Goal: Use online tool/utility: Use online tool/utility

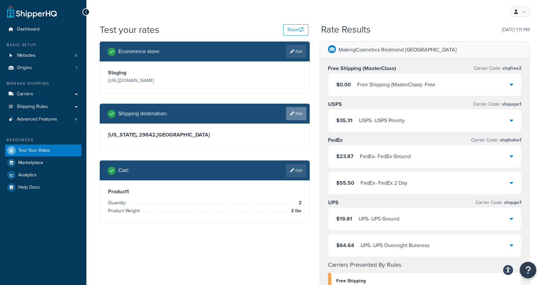
click at [293, 116] on icon at bounding box center [292, 114] width 4 height 4
select select "SC"
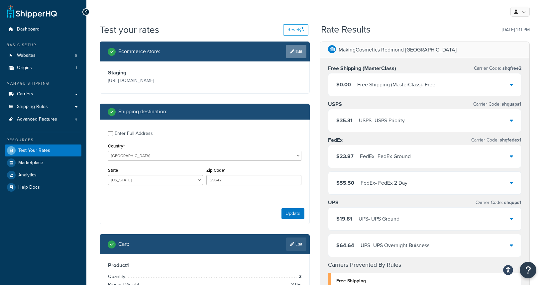
click at [294, 56] on link "Edit" at bounding box center [296, 51] width 20 height 13
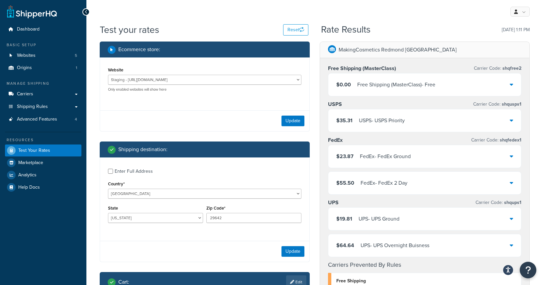
click at [176, 68] on div "Website Development - [URL][DOMAIN_NAME] [DOMAIN_NAME] - [DOMAIN_NAME] Producti…" at bounding box center [205, 79] width 194 height 27
click at [178, 79] on select "Development - [URL][DOMAIN_NAME] [DOMAIN_NAME] - [DOMAIN_NAME] Production - [DO…" at bounding box center [205, 80] width 194 height 10
select select "222c5b906e83cbc619a3473bfb11a09c"
click at [108, 75] on select "Development - [URL][DOMAIN_NAME] [DOMAIN_NAME] - [DOMAIN_NAME] Production - [DO…" at bounding box center [205, 80] width 194 height 10
click at [295, 122] on button "Update" at bounding box center [293, 121] width 23 height 11
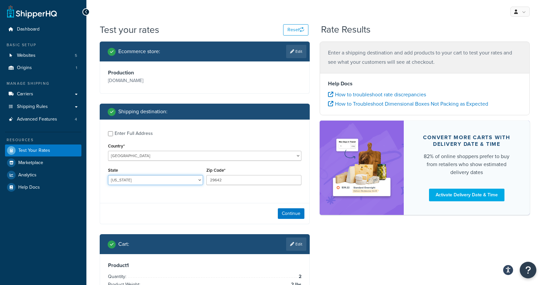
click at [186, 183] on select "[US_STATE] [US_STATE] [US_STATE] [US_STATE] [US_STATE] Armed Forces Americas Ar…" at bounding box center [155, 180] width 95 height 10
select select "WA"
click at [108, 175] on select "[US_STATE] [US_STATE] [US_STATE] [US_STATE] [US_STATE] Armed Forces Americas Ar…" at bounding box center [155, 180] width 95 height 10
click at [228, 175] on div "Zip Code* 29642" at bounding box center [253, 175] width 95 height 19
drag, startPoint x: 227, startPoint y: 179, endPoint x: 192, endPoint y: 179, distance: 34.6
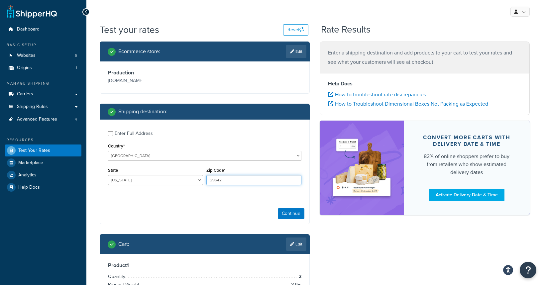
click at [192, 179] on div "State [US_STATE] [US_STATE] [US_STATE] [US_STATE] [US_STATE] Armed Forces Ameri…" at bounding box center [204, 178] width 197 height 24
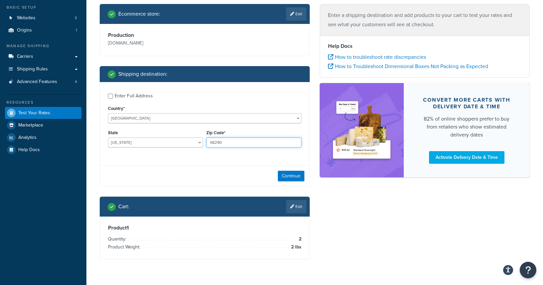
scroll to position [55, 0]
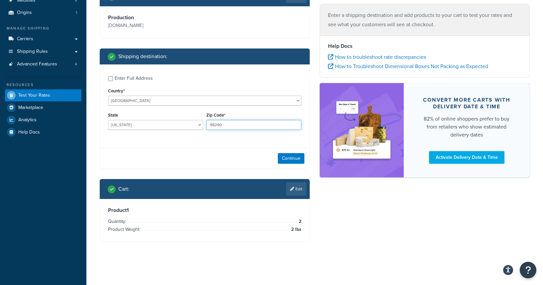
type input "98290"
click at [292, 196] on div "Cart : Edit" at bounding box center [205, 189] width 210 height 20
click at [292, 194] on link "Edit" at bounding box center [296, 189] width 20 height 13
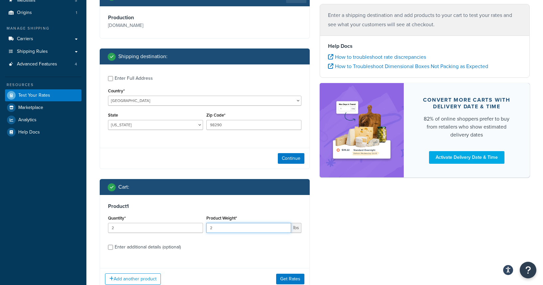
drag, startPoint x: 246, startPoint y: 229, endPoint x: 208, endPoint y: 229, distance: 38.6
click at [208, 229] on input "2" at bounding box center [248, 228] width 85 height 10
click at [251, 231] on input "2" at bounding box center [248, 228] width 85 height 10
paste input ".20"
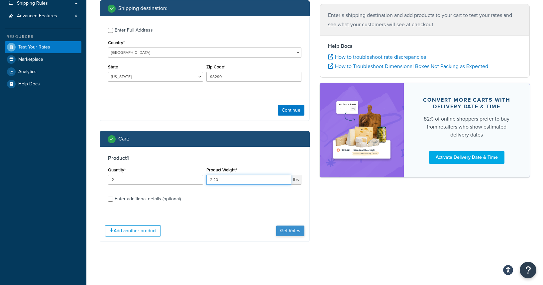
type input "2.20"
click at [289, 228] on button "Get Rates" at bounding box center [290, 231] width 28 height 11
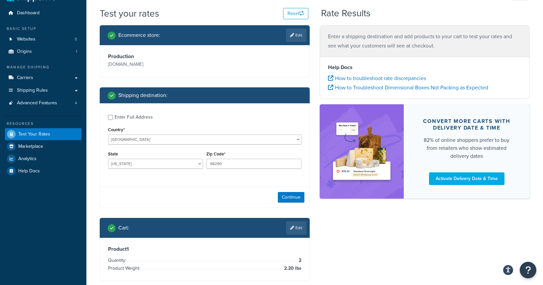
scroll to position [0, 0]
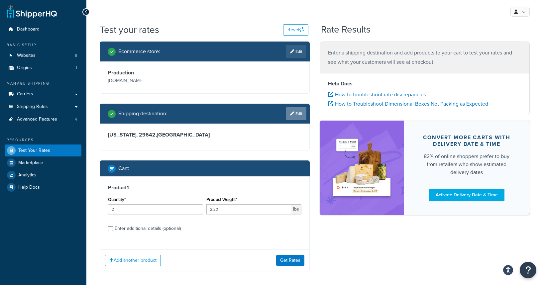
click at [299, 117] on link "Edit" at bounding box center [296, 113] width 20 height 13
select select "SC"
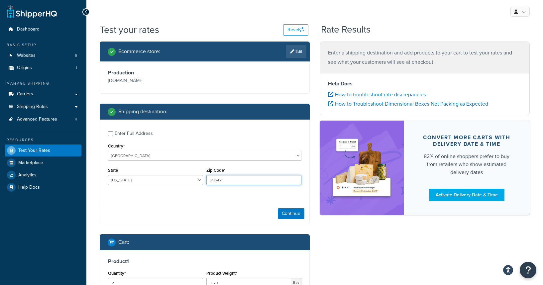
drag, startPoint x: 253, startPoint y: 181, endPoint x: 183, endPoint y: 179, distance: 70.9
click at [183, 179] on div "State [US_STATE] [US_STATE] [US_STATE] [US_STATE] [US_STATE] Armed Forces Ameri…" at bounding box center [204, 178] width 197 height 24
type input "98290"
click at [162, 180] on select "[US_STATE] [US_STATE] [US_STATE] [US_STATE] [US_STATE] Armed Forces Americas Ar…" at bounding box center [155, 180] width 95 height 10
select select "WA"
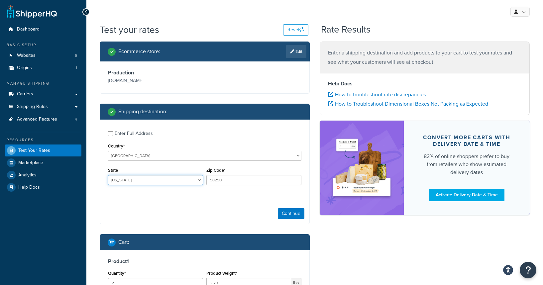
click at [108, 175] on select "[US_STATE] [US_STATE] [US_STATE] [US_STATE] [US_STATE] Armed Forces Americas Ar…" at bounding box center [155, 180] width 95 height 10
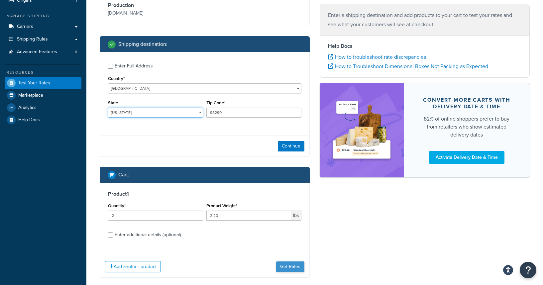
scroll to position [71, 0]
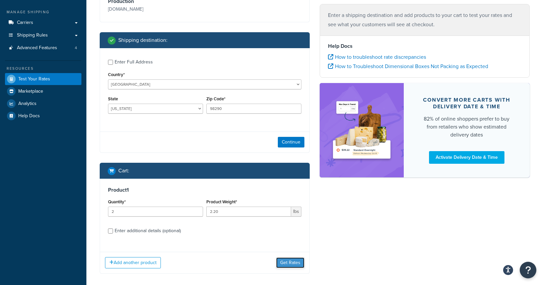
click at [288, 266] on button "Get Rates" at bounding box center [290, 263] width 28 height 11
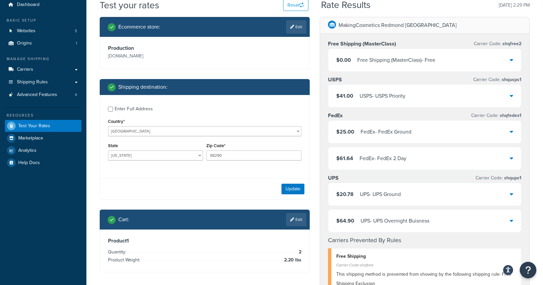
scroll to position [25, 0]
